Goal: Information Seeking & Learning: Learn about a topic

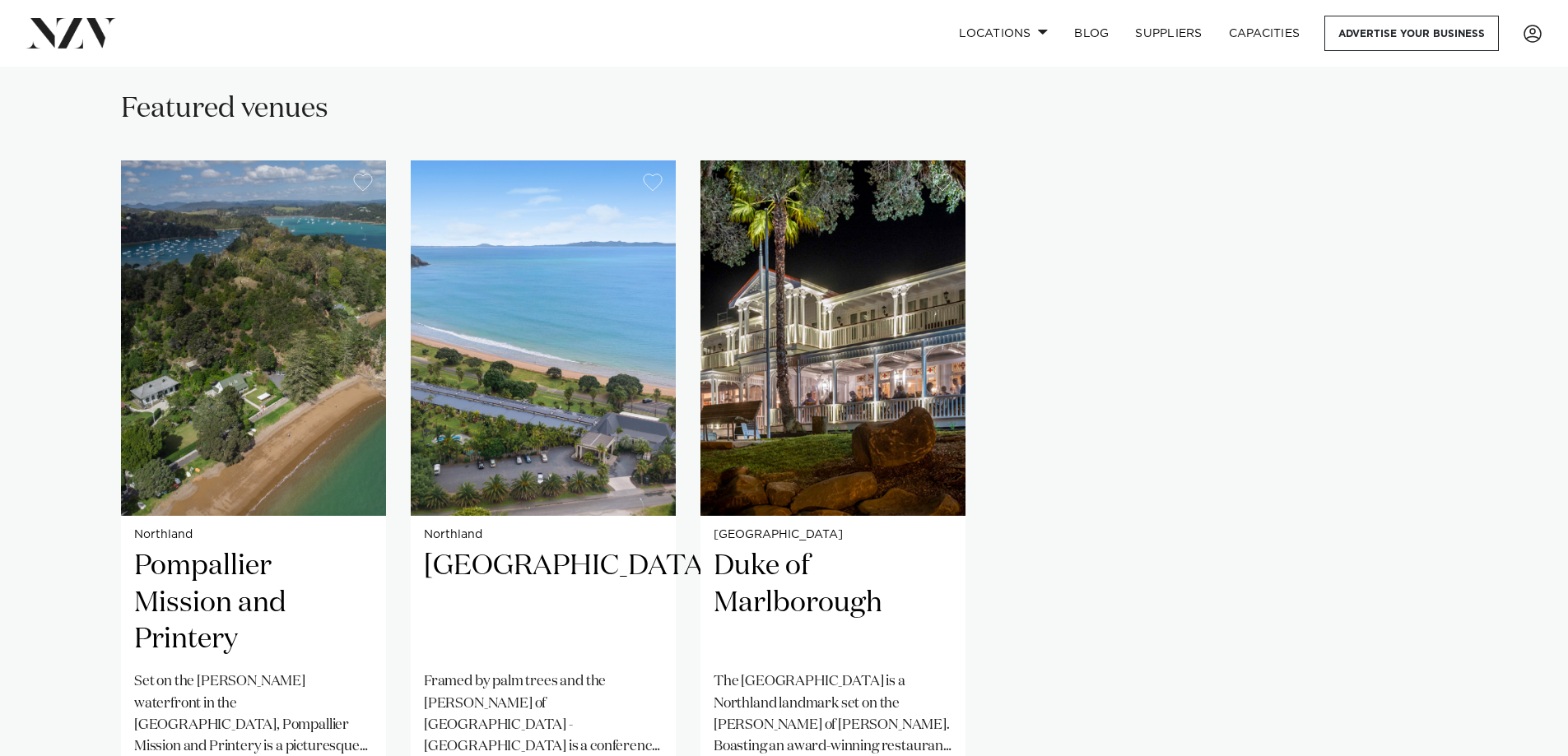
scroll to position [1317, 0]
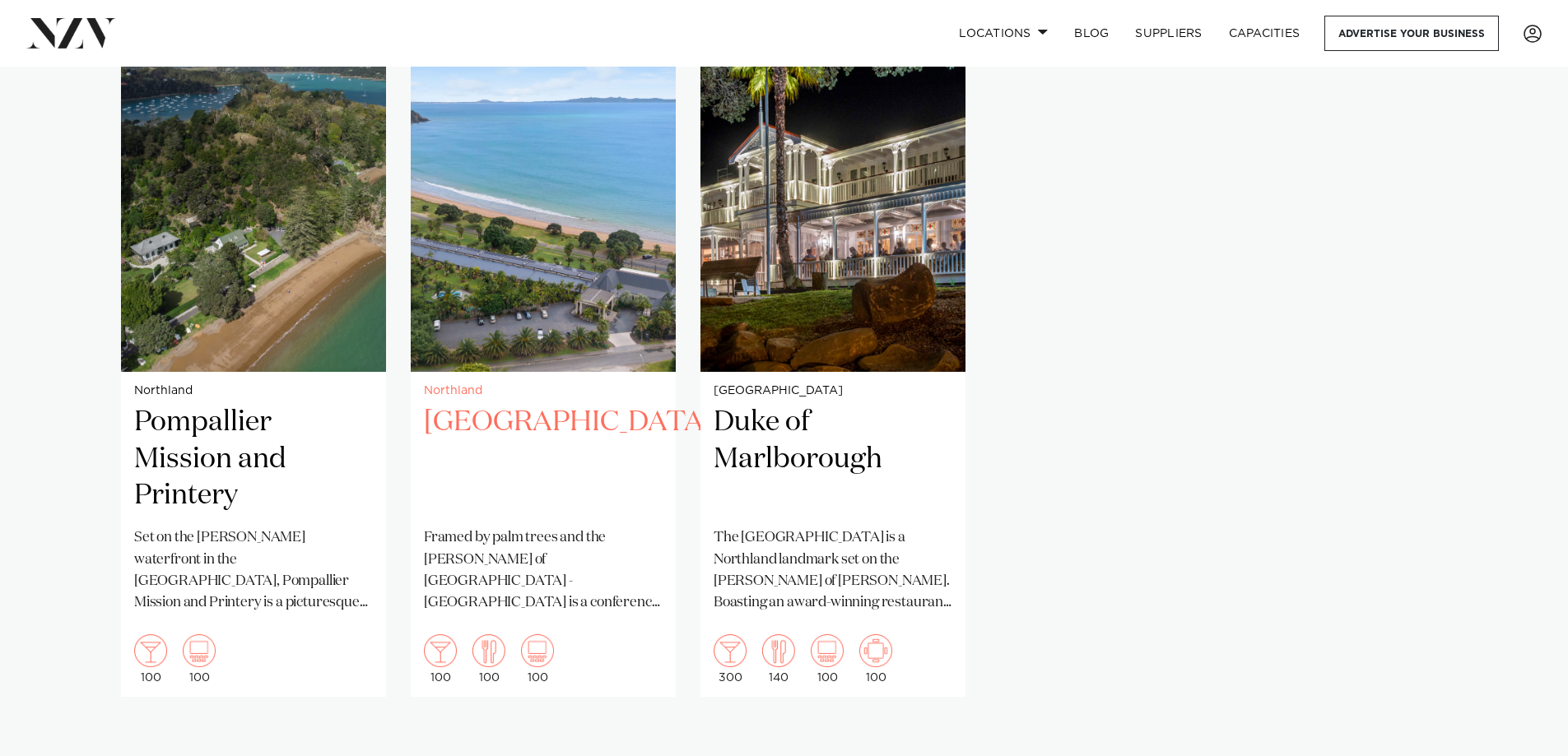
click at [510, 290] on img "2 / 3" at bounding box center [543, 194] width 265 height 356
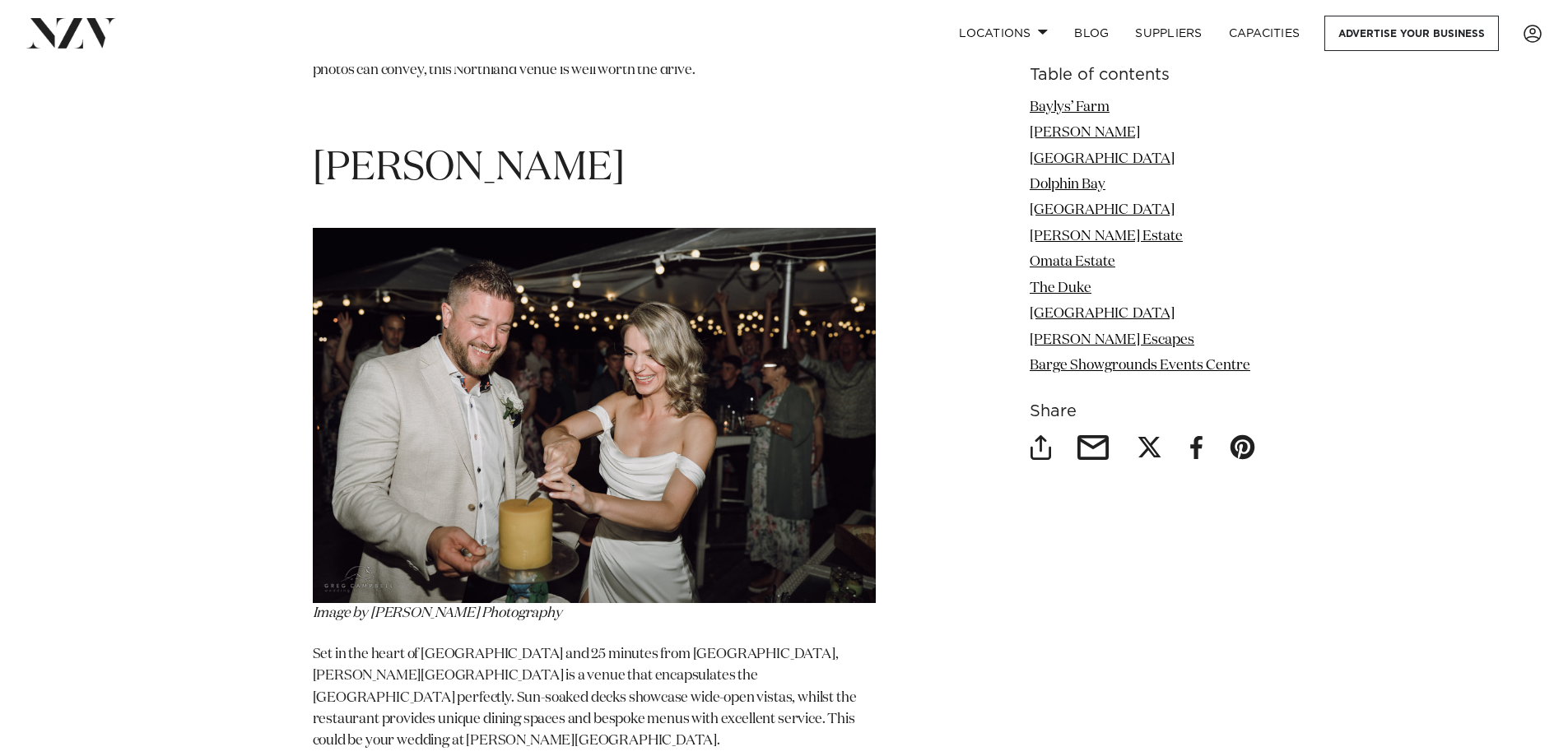
scroll to position [2880, 0]
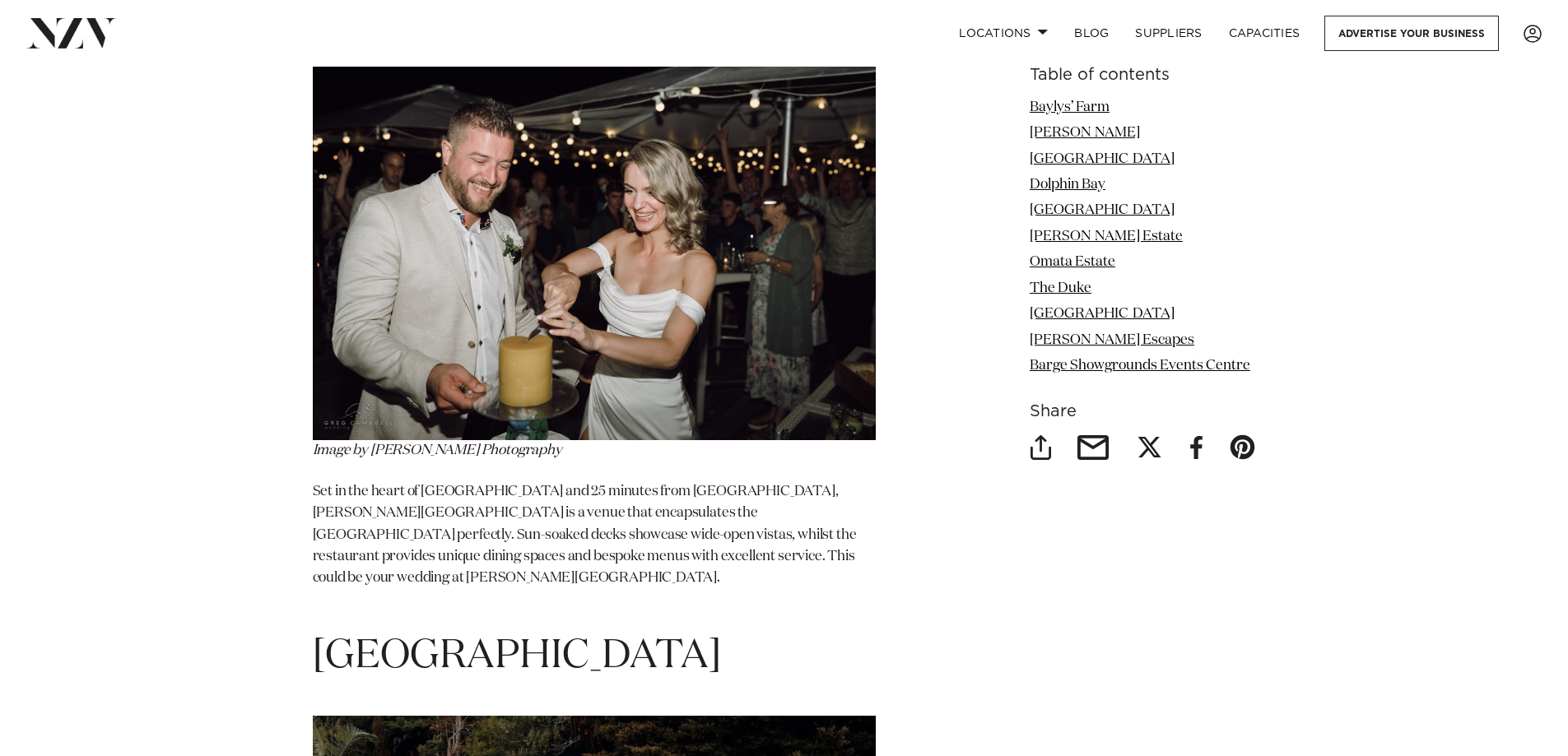
click at [649, 322] on img at bounding box center [594, 253] width 563 height 376
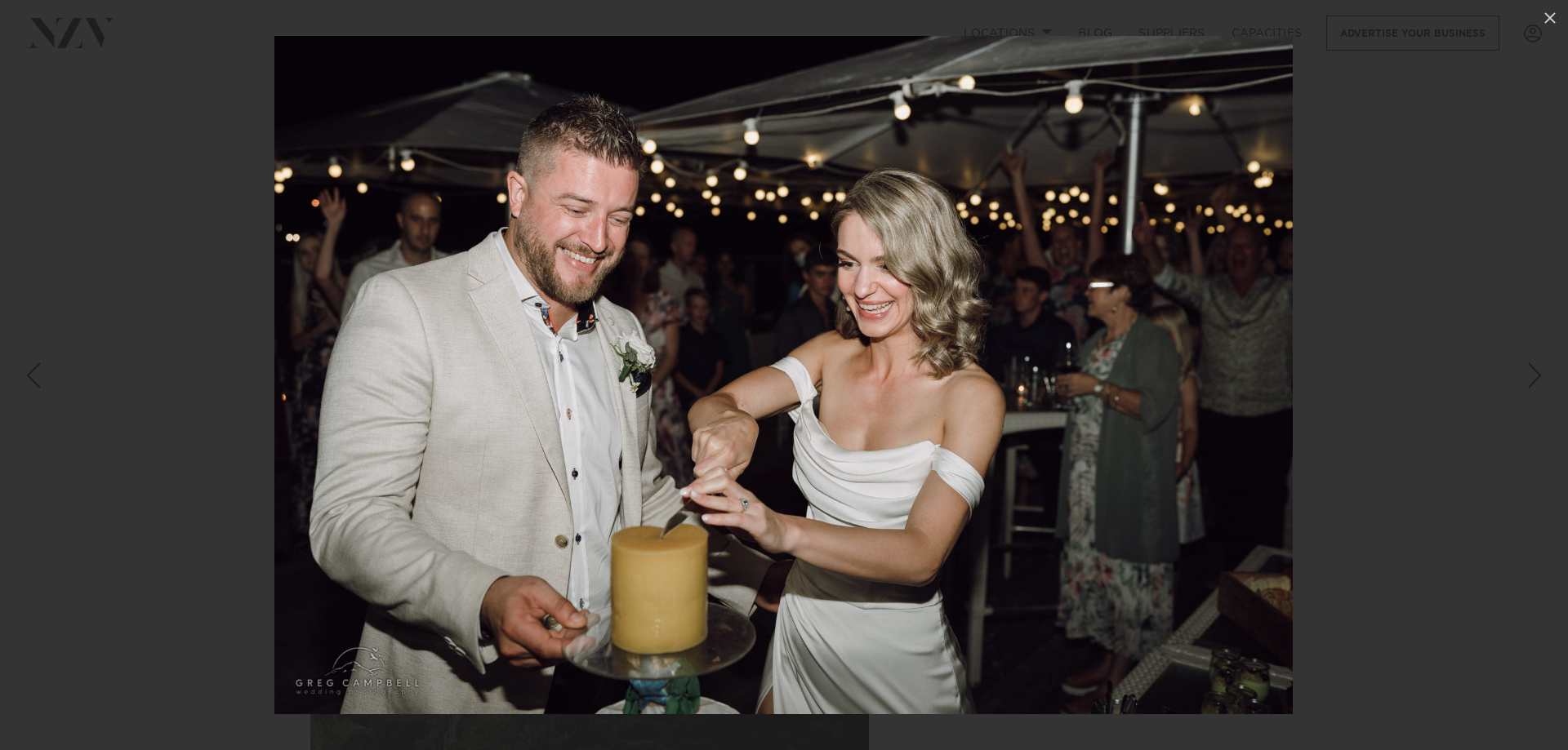
click at [1535, 377] on div "Next slide" at bounding box center [1535, 375] width 22 height 31
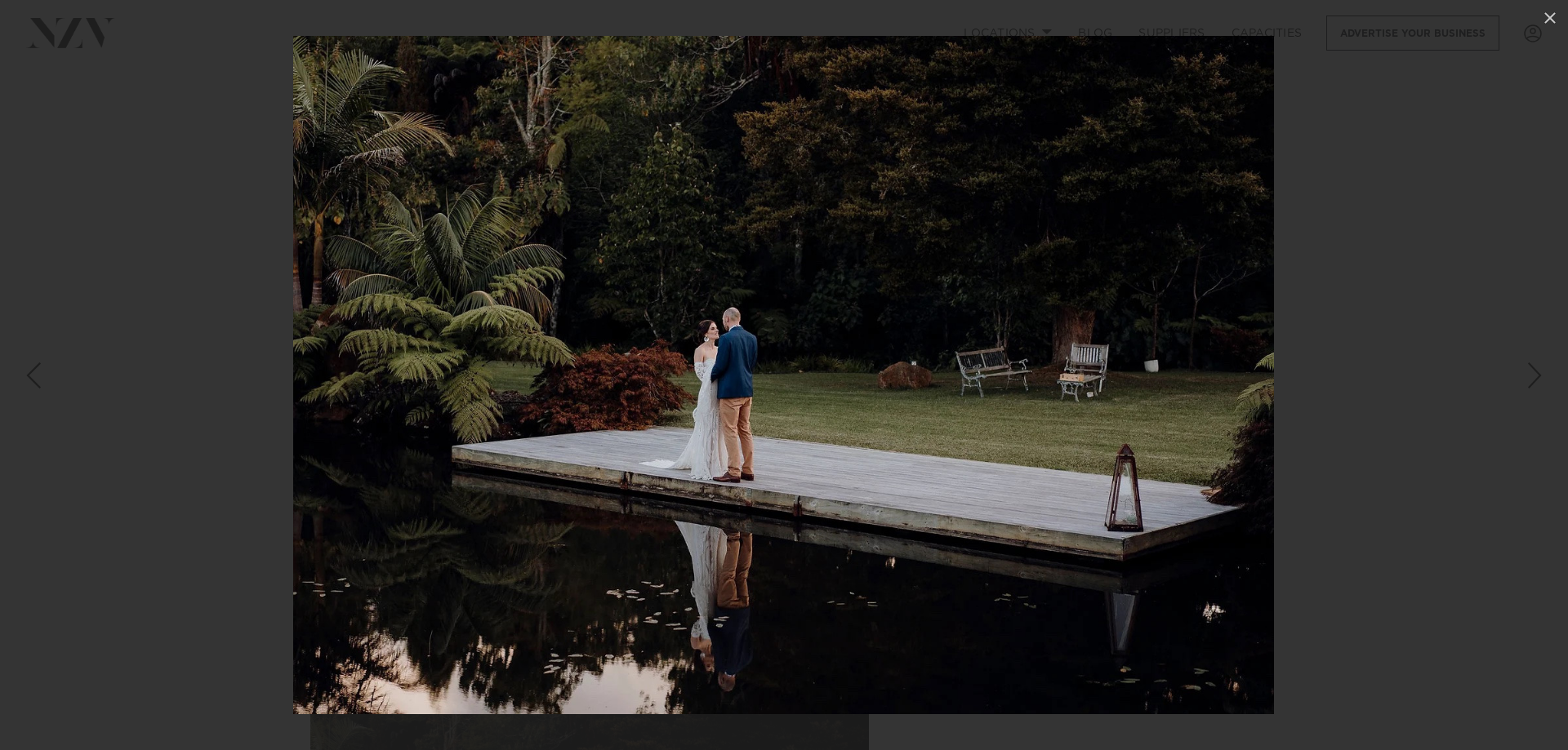
click at [1535, 377] on div "Next slide" at bounding box center [1535, 375] width 22 height 31
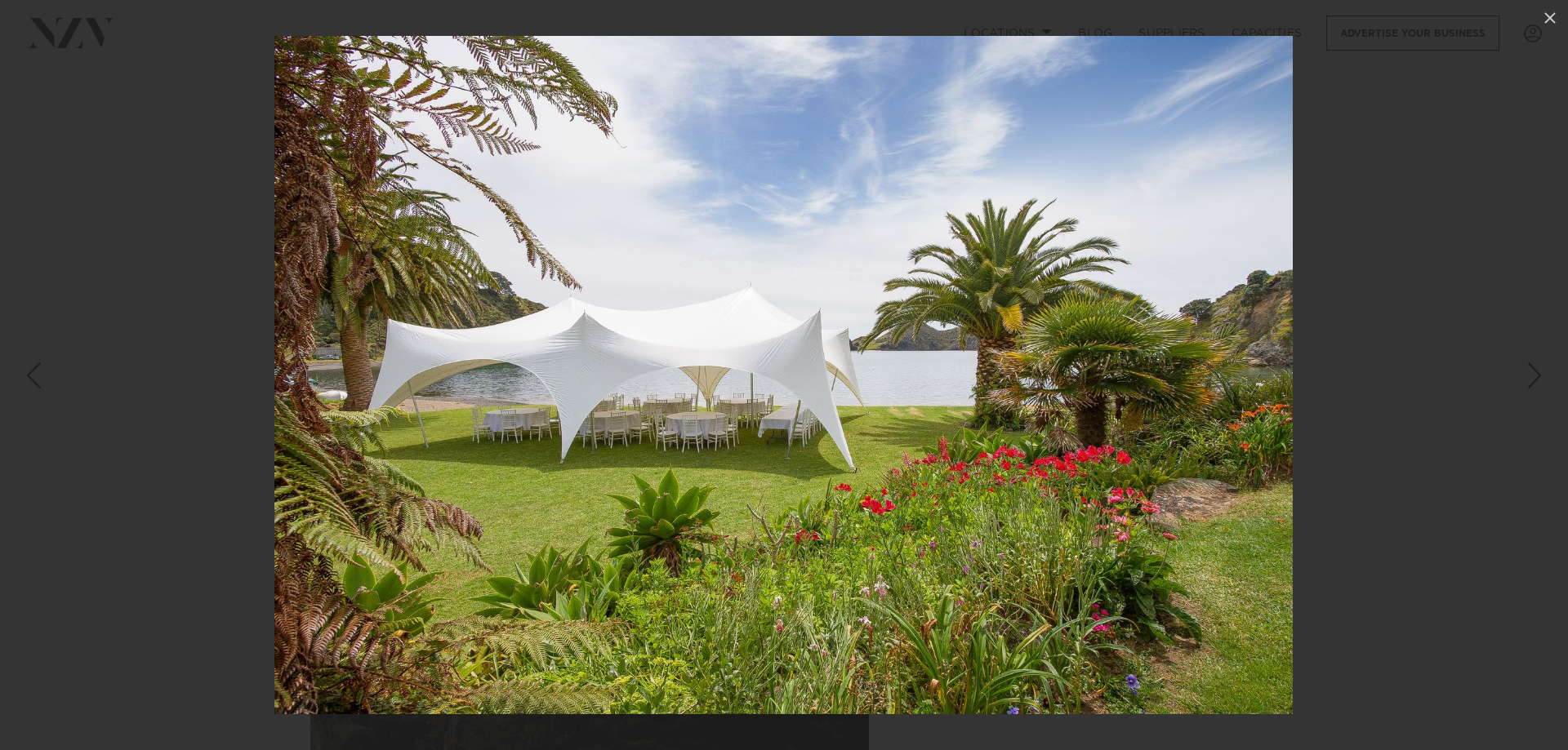
click at [1535, 386] on div "Next slide" at bounding box center [1535, 375] width 22 height 31
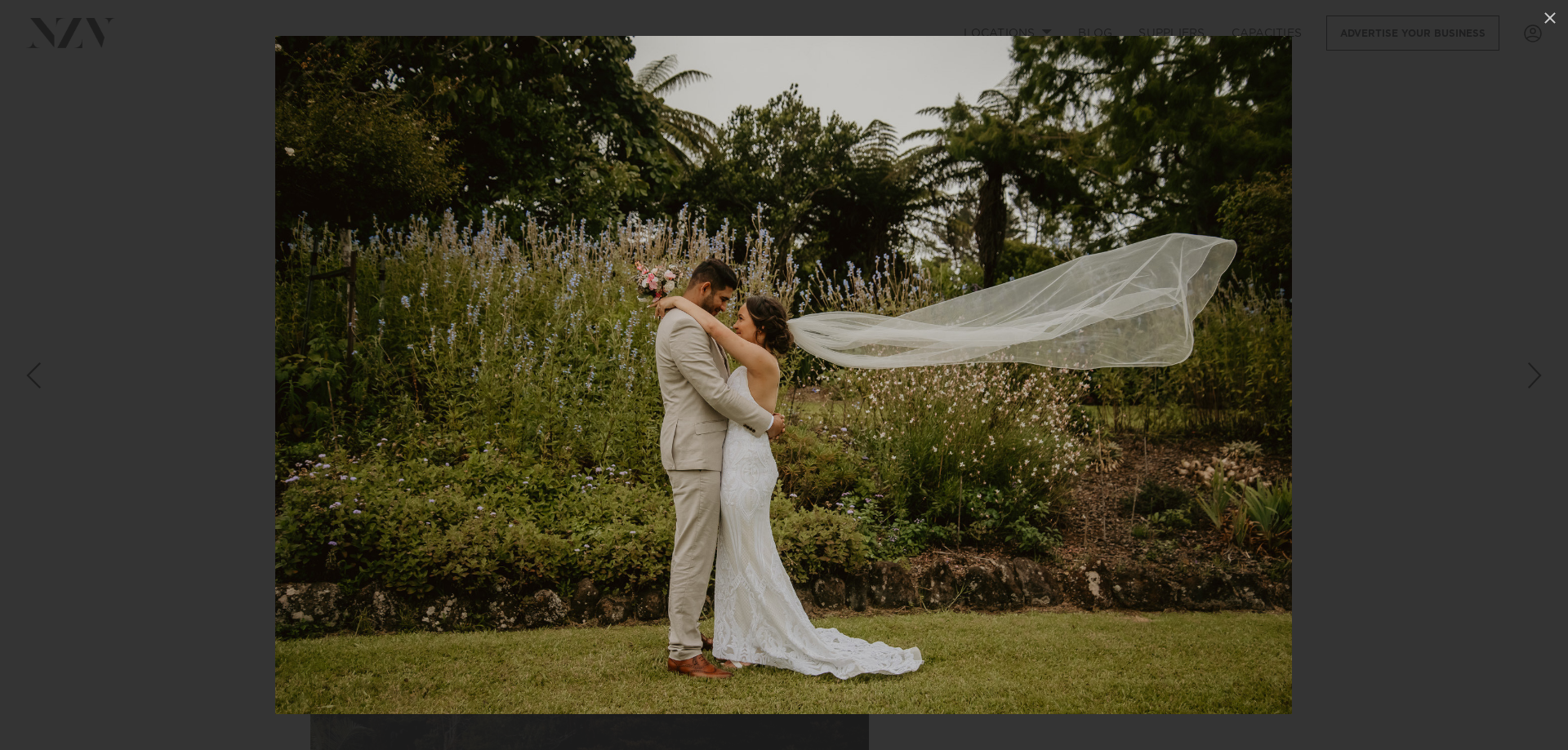
click at [1535, 386] on div "Next slide" at bounding box center [1535, 375] width 22 height 31
click at [1534, 377] on div "Next slide" at bounding box center [1535, 375] width 22 height 31
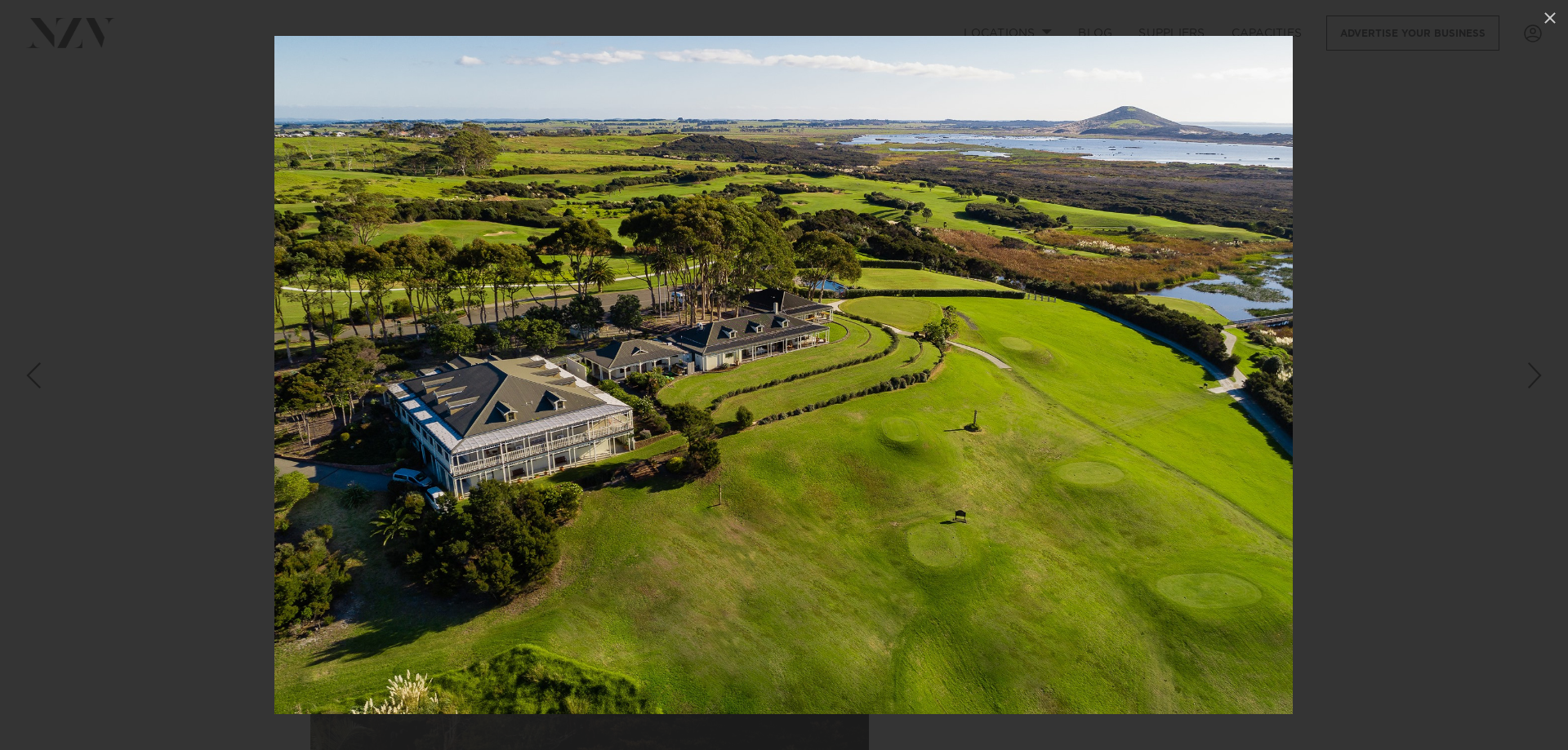
click at [1534, 377] on div "8 / 14" at bounding box center [784, 375] width 1568 height 750
click at [1534, 377] on div "Next slide" at bounding box center [1535, 375] width 22 height 31
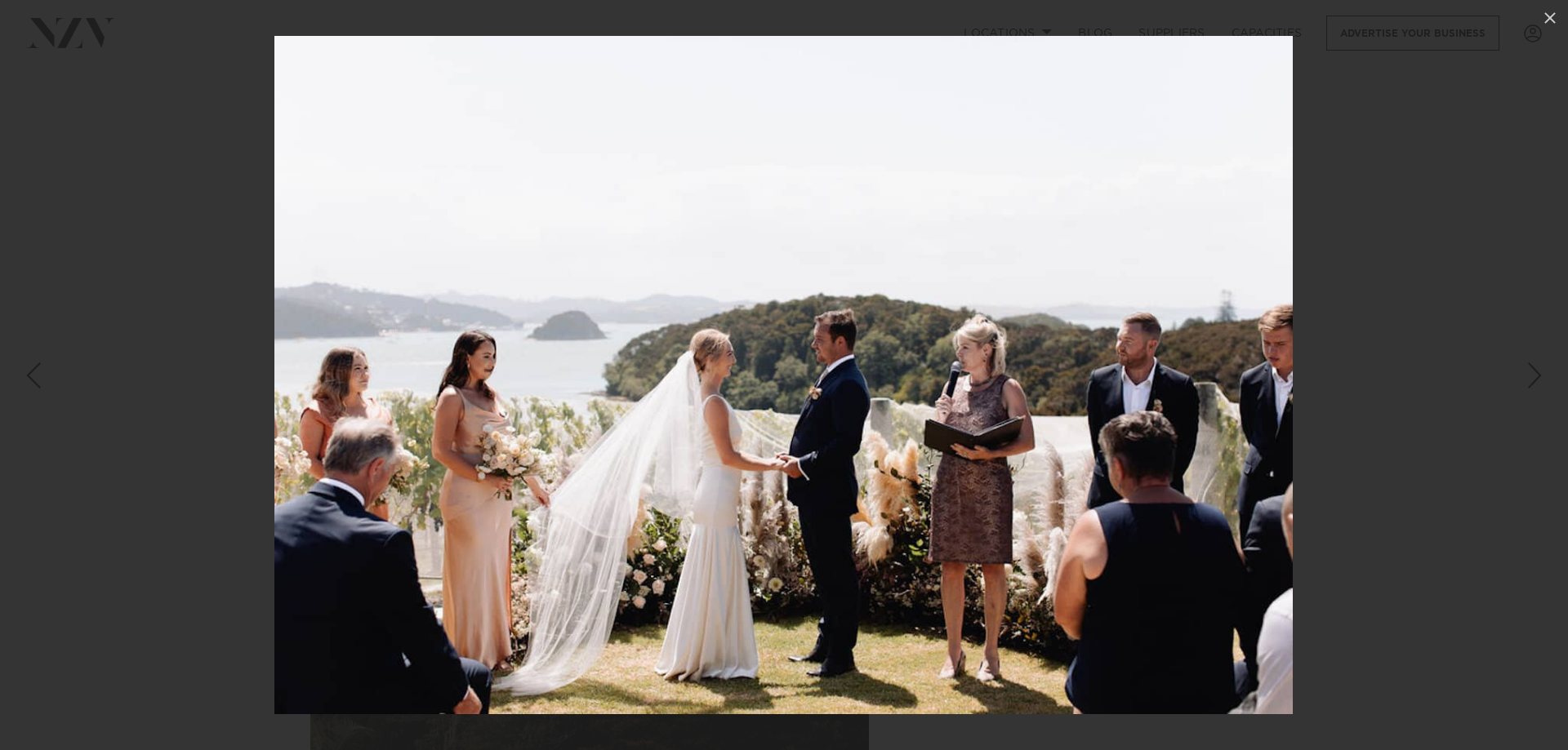
click at [1534, 377] on div "Next slide" at bounding box center [1535, 375] width 22 height 31
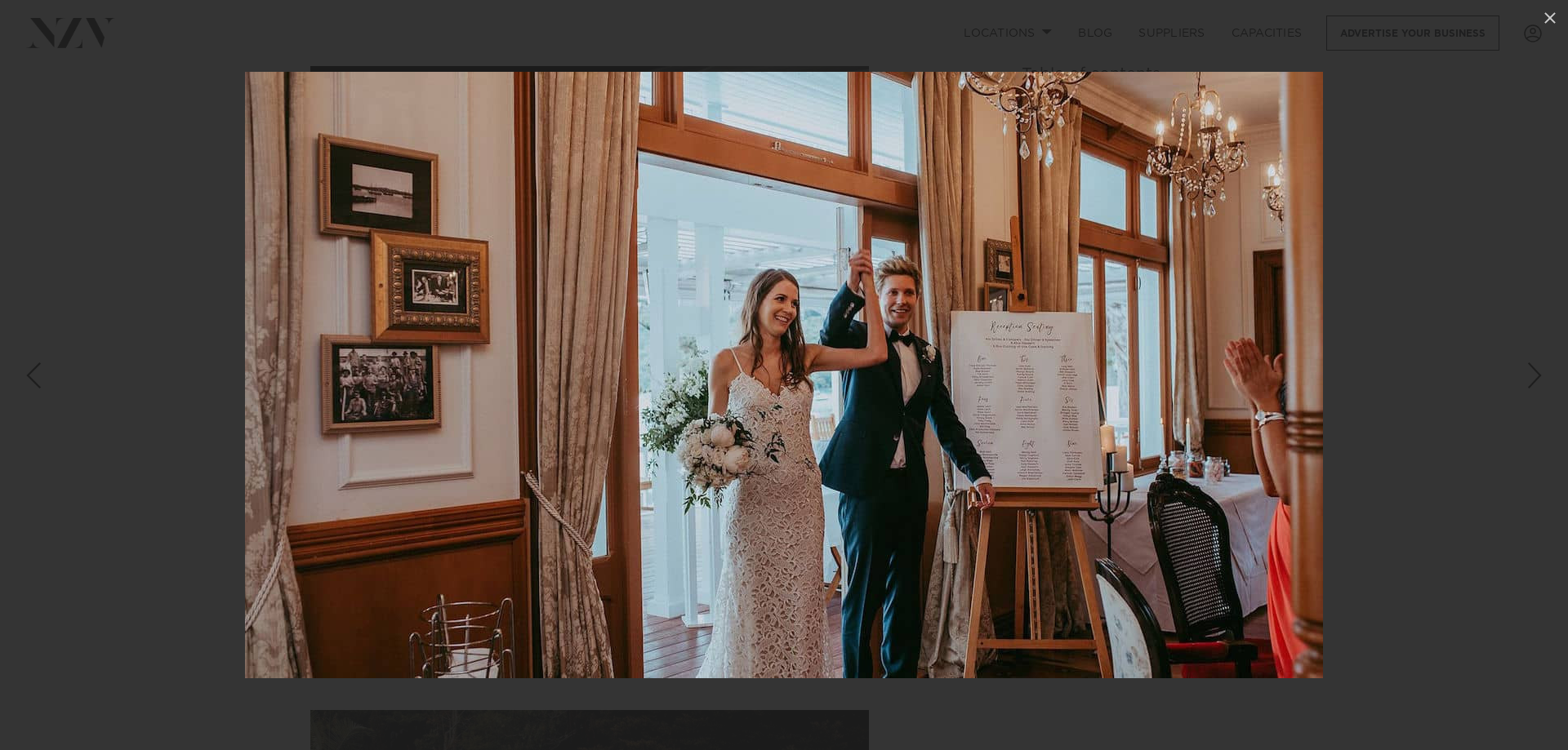
click at [1534, 377] on div "Next slide" at bounding box center [1535, 375] width 22 height 31
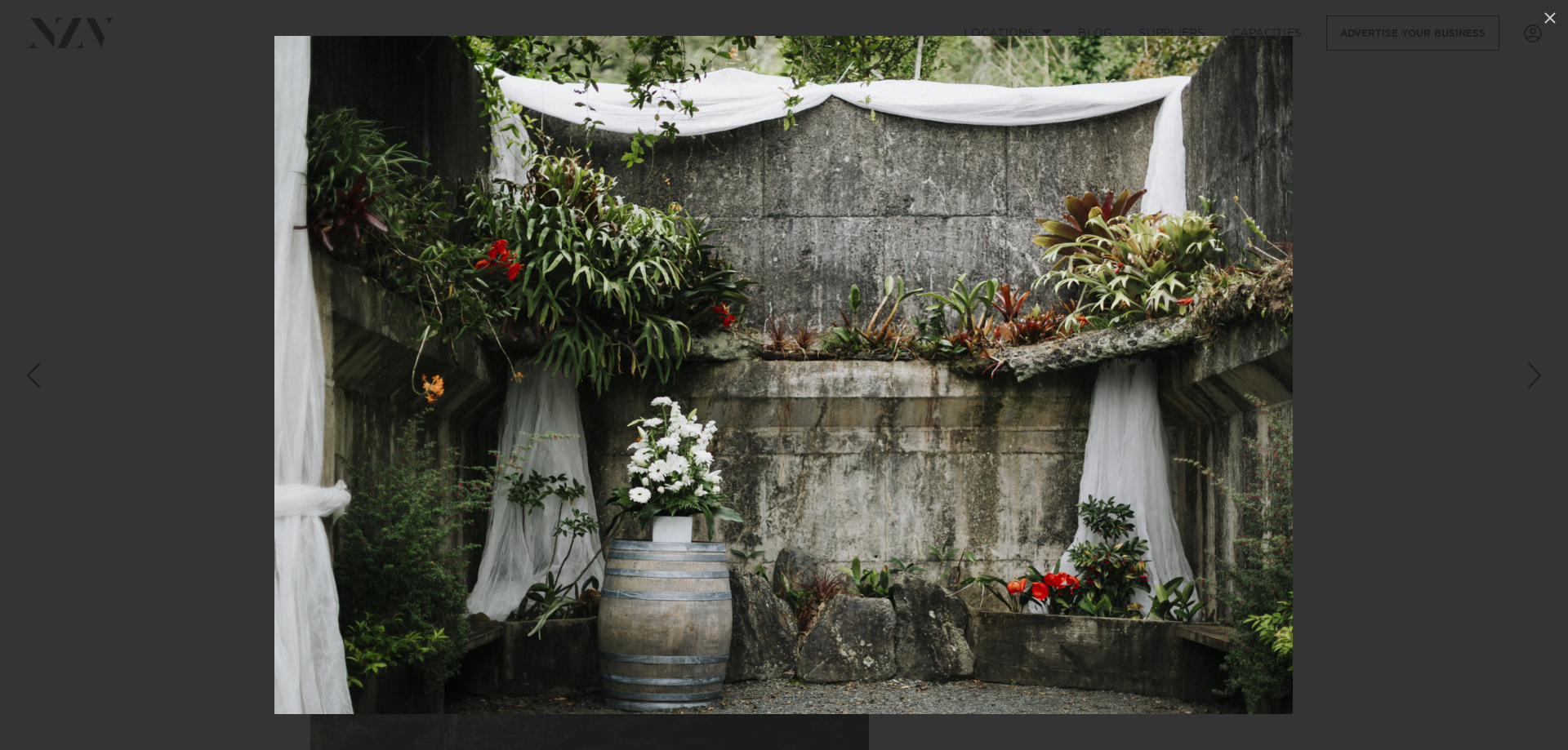
click at [1534, 377] on div "Next slide" at bounding box center [1535, 375] width 22 height 31
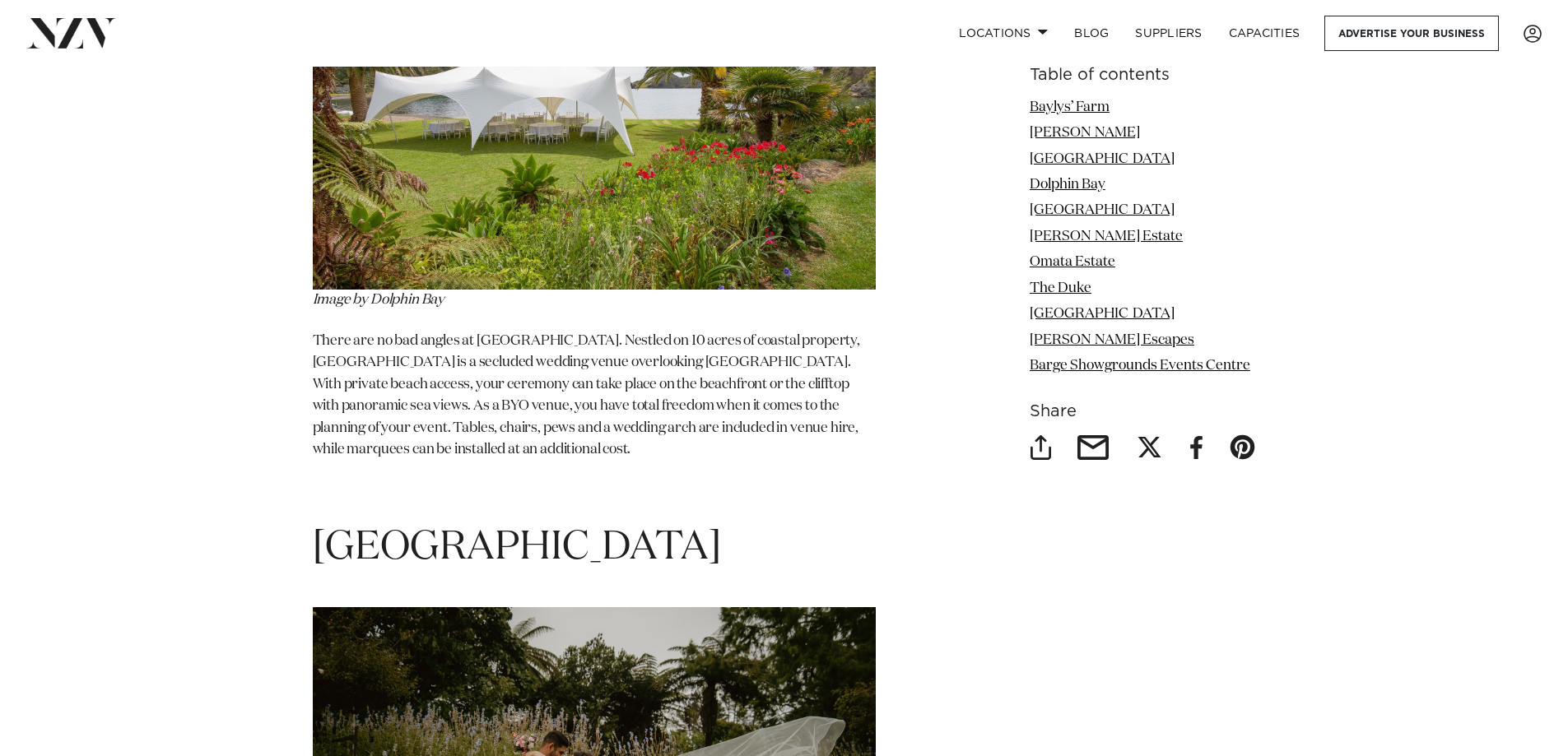
scroll to position [4691, 0]
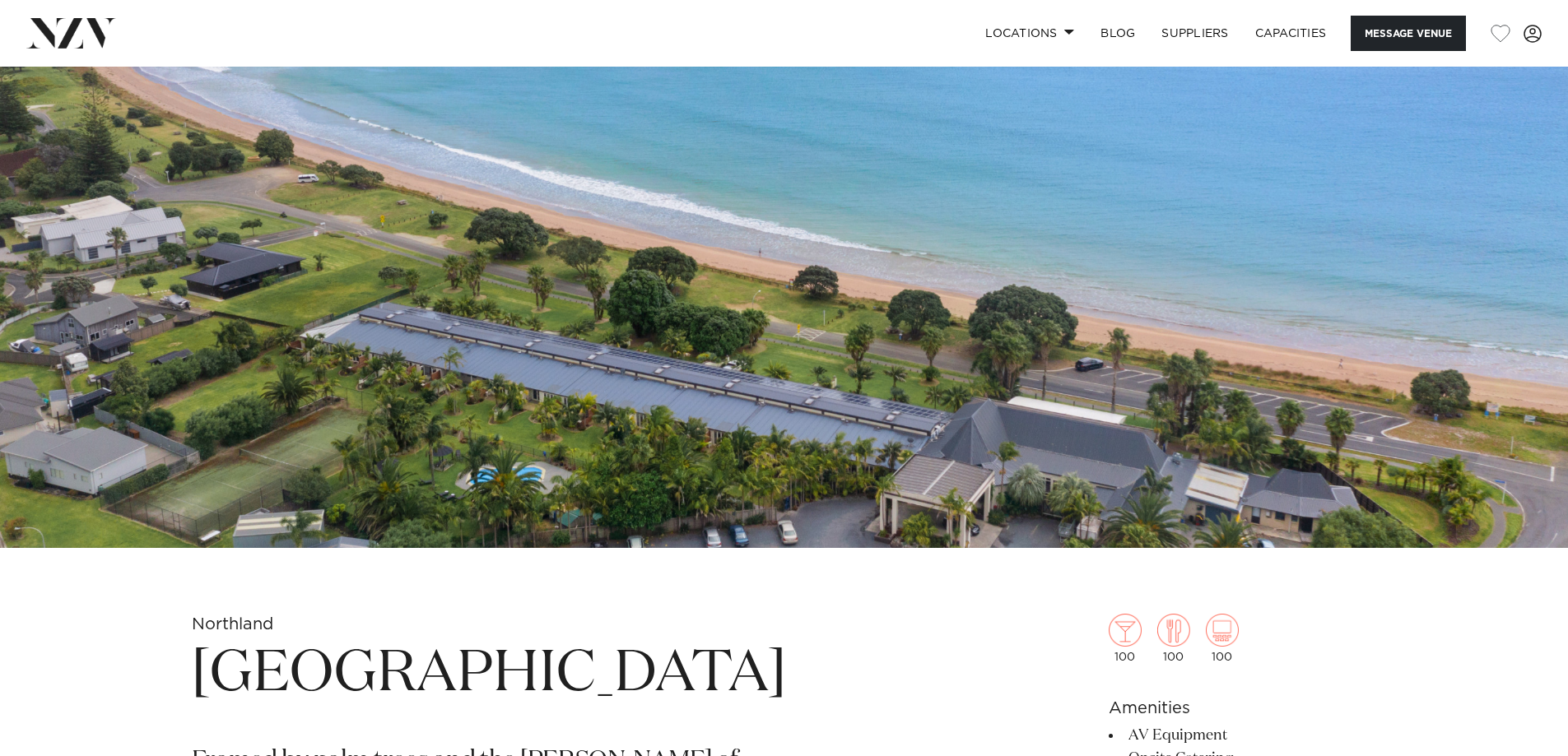
scroll to position [82, 0]
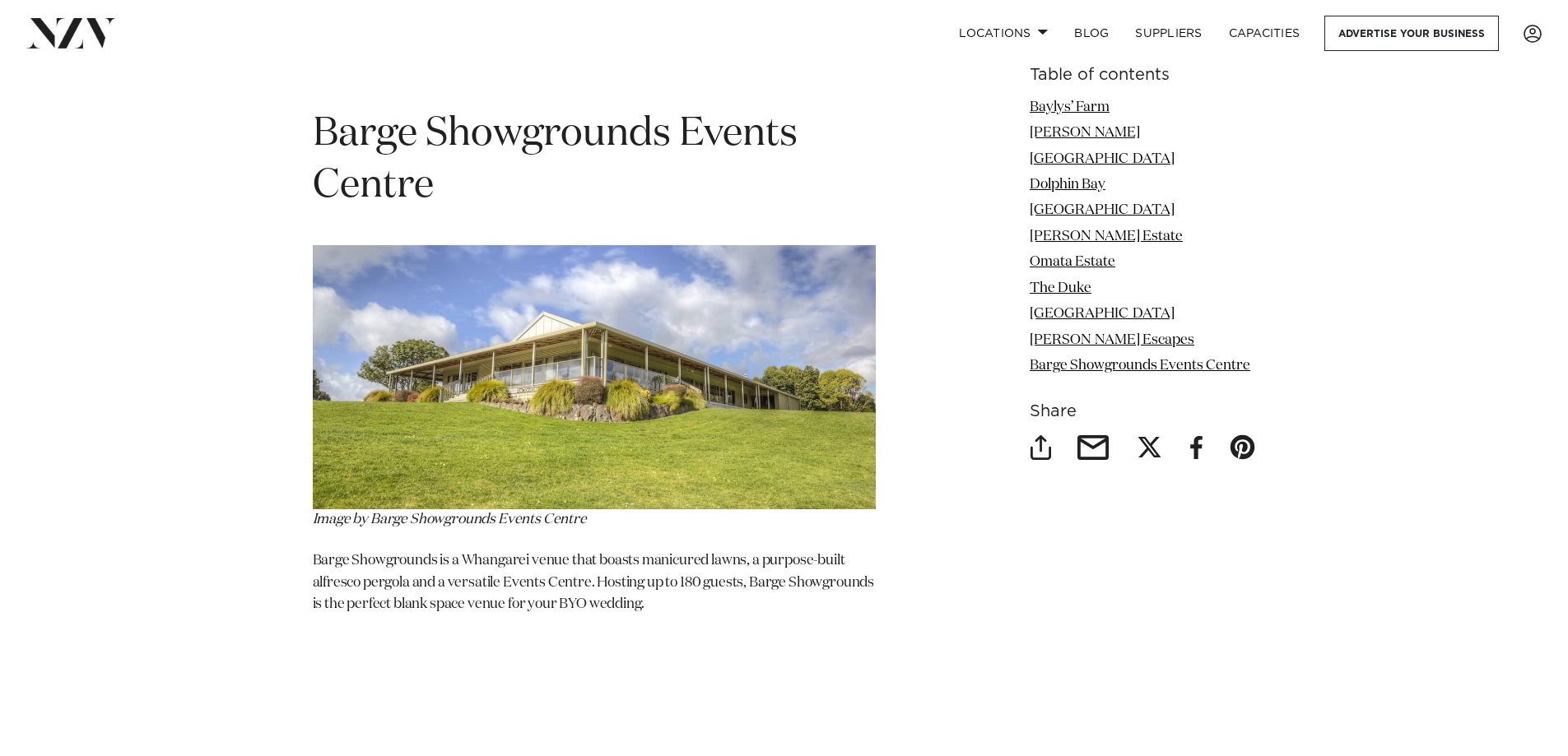
scroll to position [8806, 0]
